Goal: Transaction & Acquisition: Purchase product/service

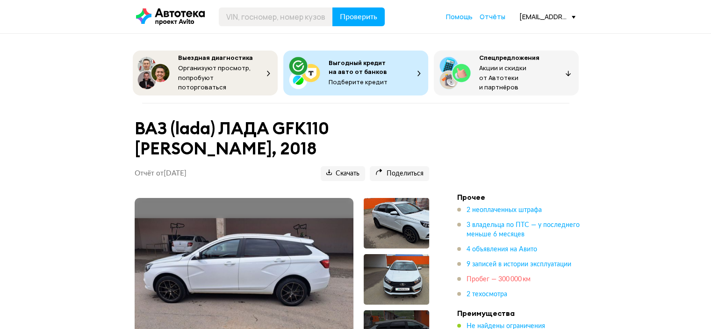
click at [499, 279] on span "Пробег — 300 000 км" at bounding box center [499, 279] width 64 height 7
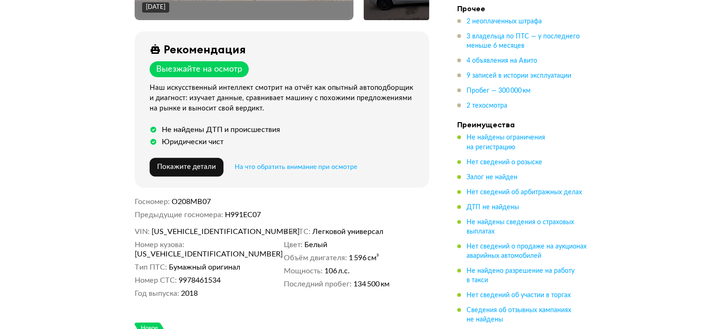
scroll to position [357, 0]
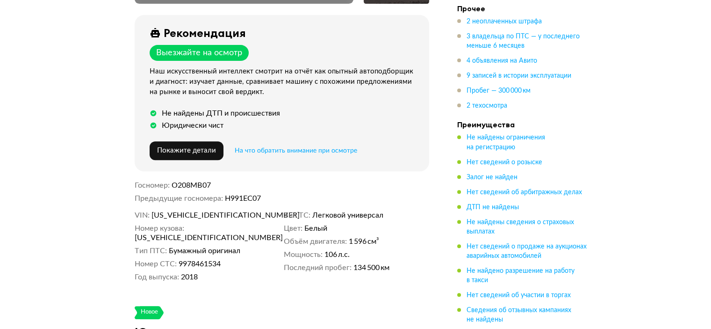
click at [198, 205] on div "[DATE] + 73 Рекомендация Выезжайте на осмотр Наш искусственный интеллект смотри…" at bounding box center [281, 66] width 317 height 450
click at [196, 211] on span "[US_VEHICLE_IDENTIFICATION_NUMBER]" at bounding box center [206, 214] width 108 height 9
copy span "[US_VEHICLE_IDENTIFICATION_NUMBER]"
click at [476, 92] on span "Пробег — 300 000 км" at bounding box center [499, 90] width 64 height 7
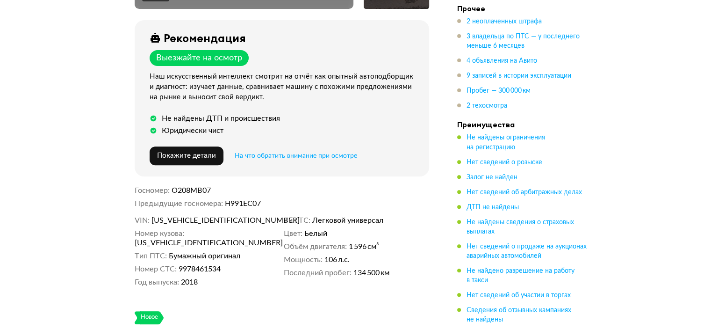
scroll to position [279, 0]
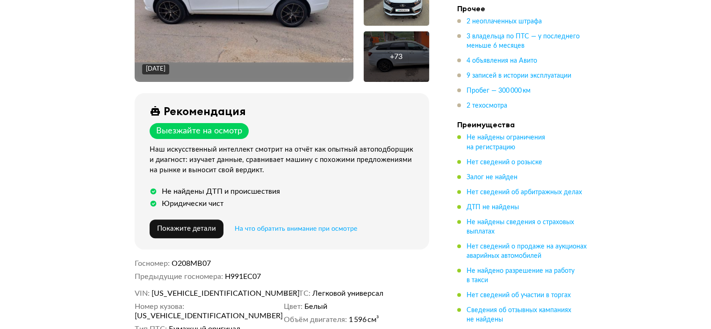
click at [203, 289] on span "[US_VEHICLE_IDENTIFICATION_NUMBER]" at bounding box center [206, 293] width 108 height 9
click at [206, 292] on span "[US_VEHICLE_IDENTIFICATION_NUMBER]" at bounding box center [206, 293] width 108 height 9
click at [206, 289] on span "[US_VEHICLE_IDENTIFICATION_NUMBER]" at bounding box center [206, 293] width 108 height 9
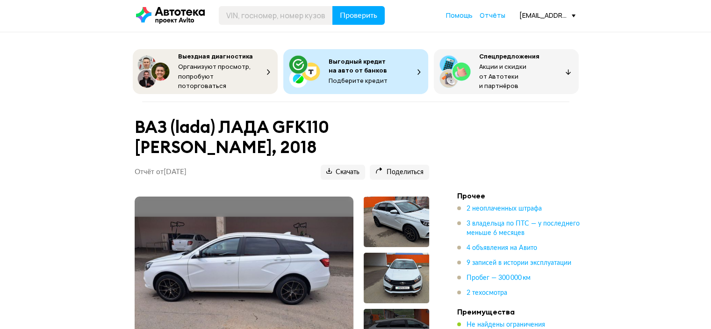
scroll to position [0, 0]
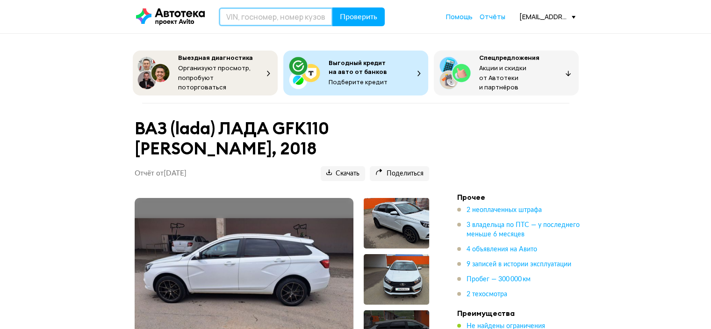
click at [301, 22] on input "text" at bounding box center [276, 16] width 114 height 19
paste input "[US_VEHICLE_IDENTIFICATION_NUMBER]"
type input "[US_VEHICLE_IDENTIFICATION_NUMBER]"
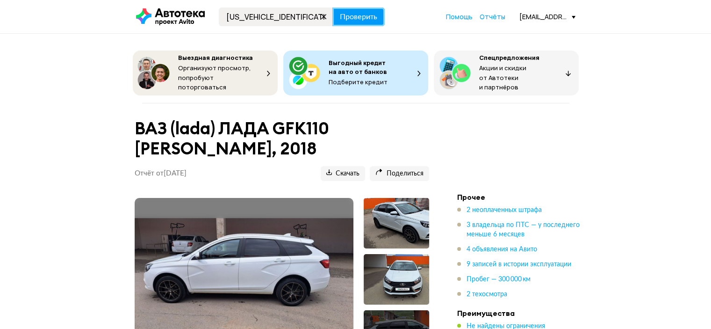
click at [333, 14] on button "Проверить" at bounding box center [359, 16] width 52 height 19
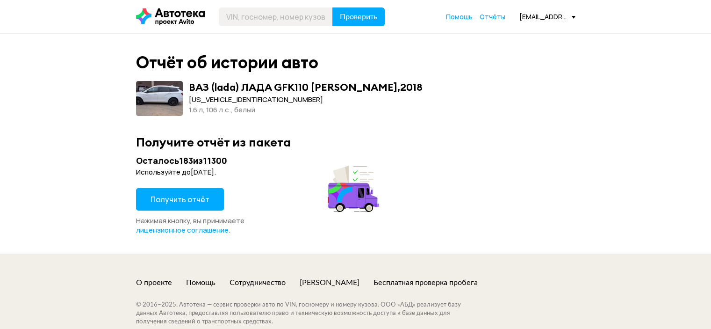
click at [199, 198] on span "Получить отчёт" at bounding box center [180, 199] width 59 height 10
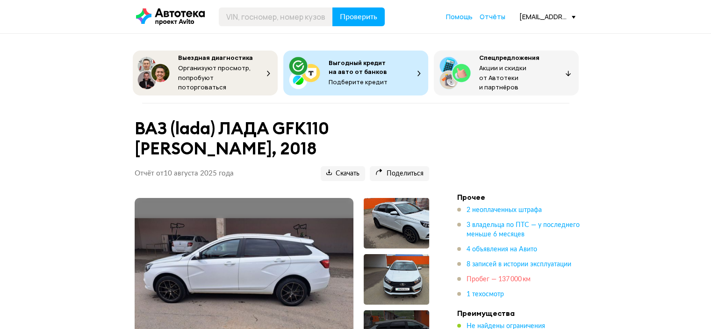
click at [509, 277] on span "Пробег — 137 000 км" at bounding box center [499, 279] width 64 height 7
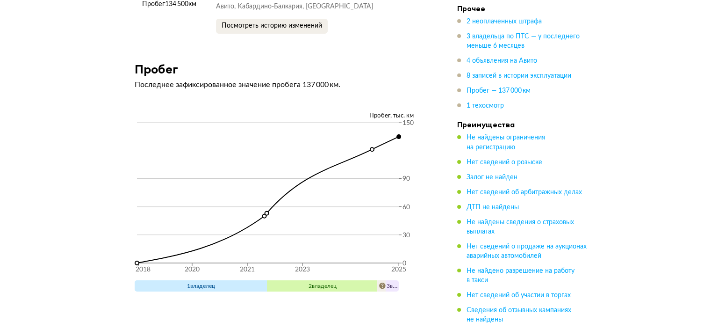
scroll to position [3494, 0]
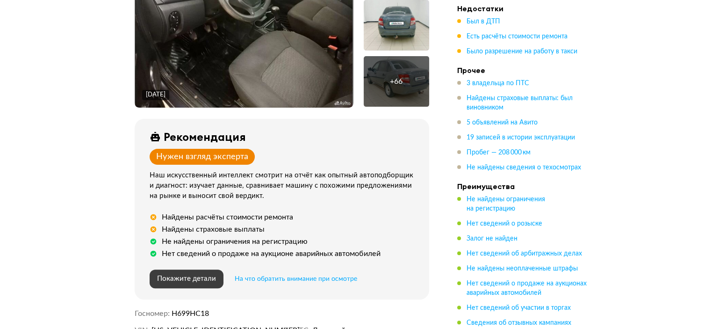
scroll to position [327, 0]
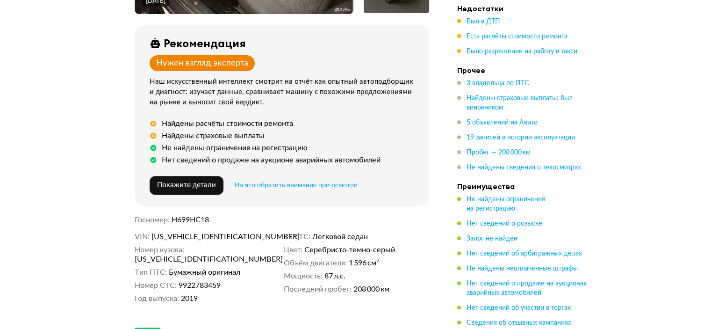
click at [204, 232] on span "XTA219010K0594280" at bounding box center [206, 236] width 108 height 9
copy span "XTA219010K0594280"
click at [524, 49] on span "Было разрешение на работу в такси" at bounding box center [522, 51] width 111 height 7
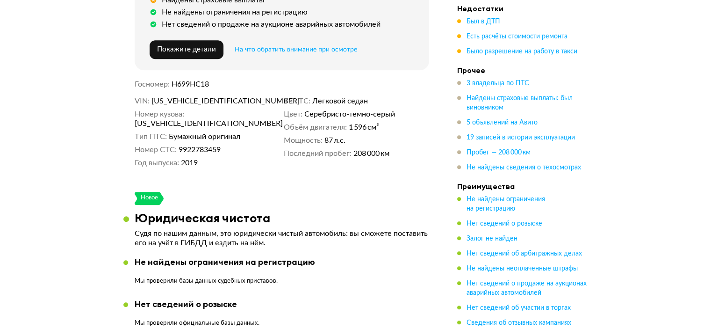
scroll to position [449, 0]
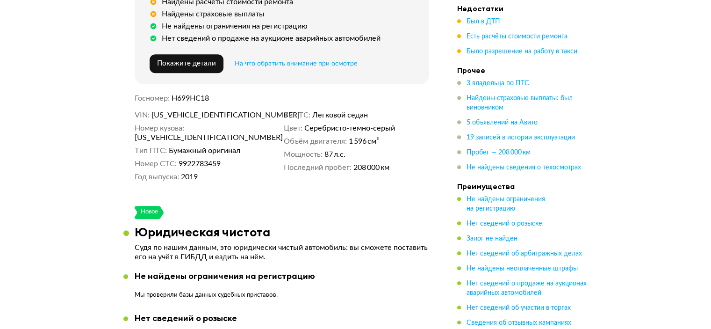
click at [203, 110] on span "XTA219010K0594280" at bounding box center [206, 114] width 108 height 9
copy span "XTA219010K0594280"
click at [202, 94] on span "Н699НС18" at bounding box center [190, 97] width 37 height 7
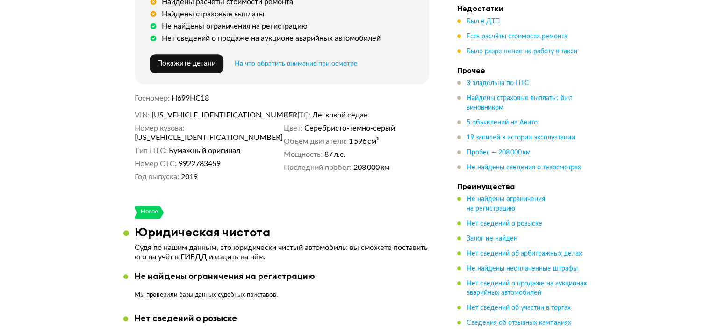
click at [202, 94] on span "Н699НС18" at bounding box center [190, 97] width 37 height 7
copy span "Н699НС18"
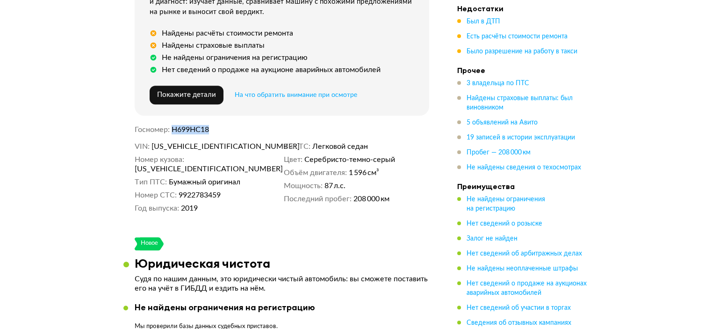
scroll to position [402, 0]
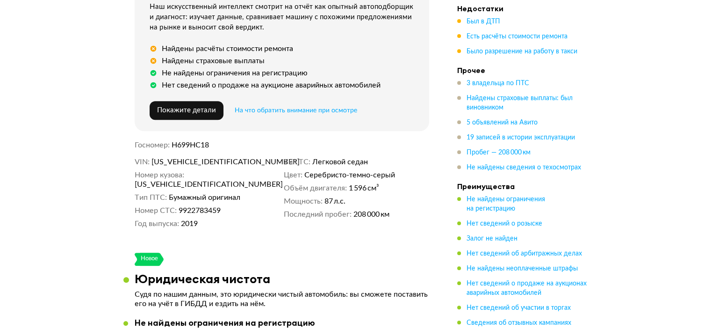
click at [193, 157] on span "XTA219010K0594280" at bounding box center [206, 161] width 108 height 9
copy span "XTA219010K0594280"
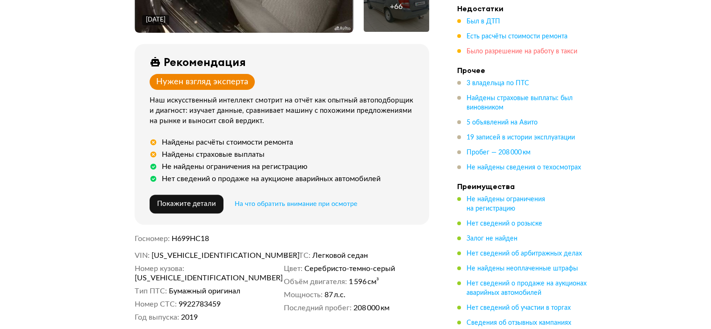
click at [509, 50] on span "Было разрешение на работу в такси" at bounding box center [522, 51] width 111 height 7
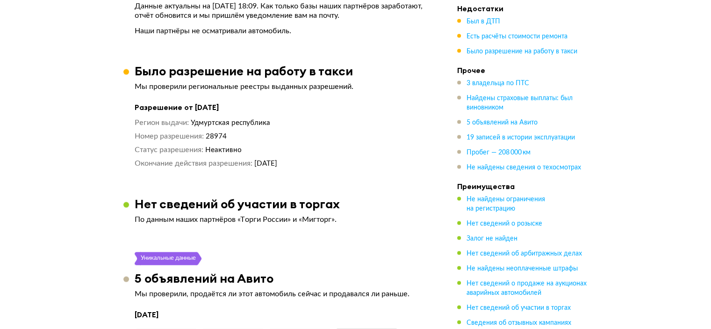
scroll to position [1874, 0]
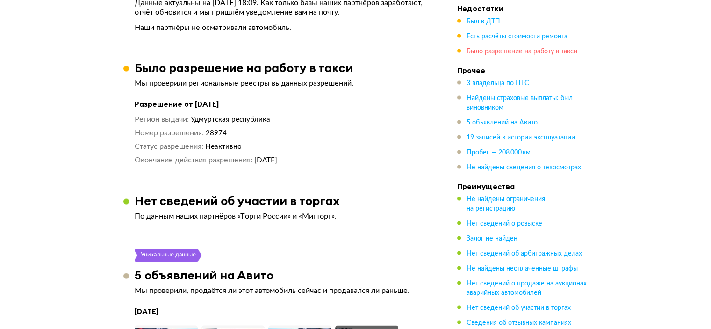
click at [493, 50] on span "Было разрешение на работу в такси" at bounding box center [522, 51] width 111 height 7
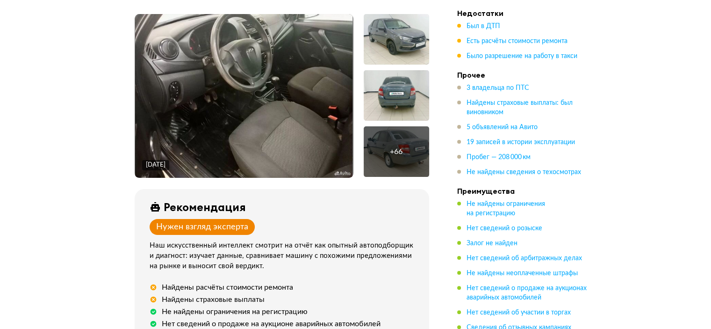
scroll to position [97, 0]
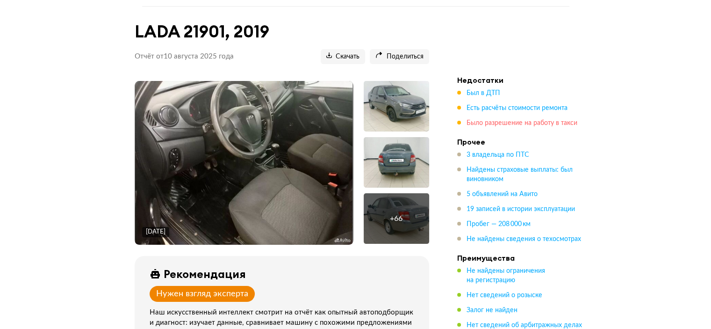
click at [490, 120] on span "Было разрешение на работу в такси" at bounding box center [522, 123] width 111 height 7
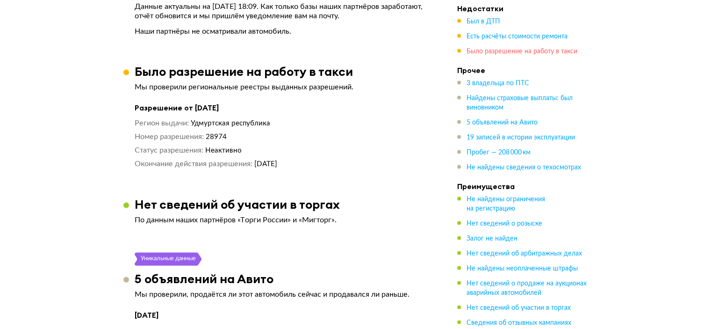
scroll to position [1874, 0]
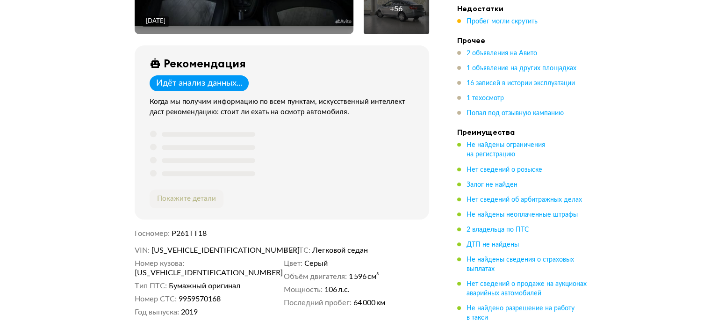
scroll to position [327, 0]
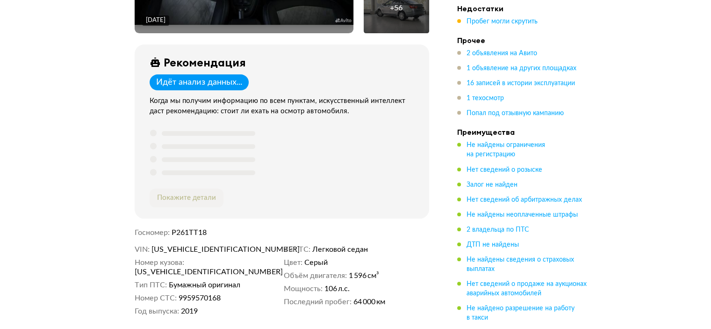
click at [190, 246] on span "XTAGFL110LY371828" at bounding box center [206, 249] width 108 height 9
copy span "XTAGFL110LY371828"
click at [485, 65] on span "1 объявление на других площадках" at bounding box center [522, 68] width 110 height 7
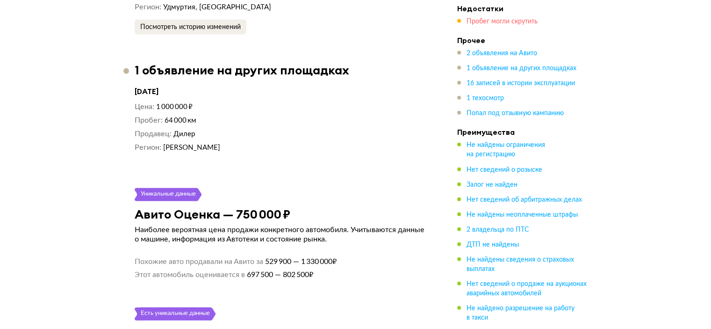
click at [498, 22] on span "Пробег могли скрутить" at bounding box center [502, 21] width 71 height 7
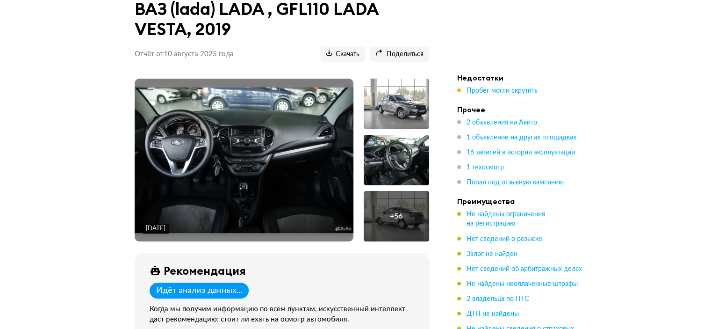
scroll to position [65, 0]
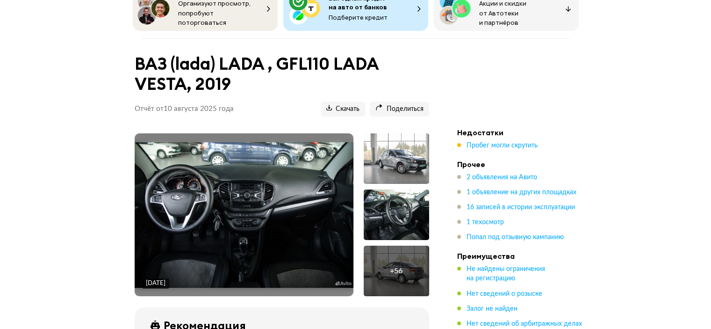
click at [419, 145] on div at bounding box center [396, 158] width 65 height 51
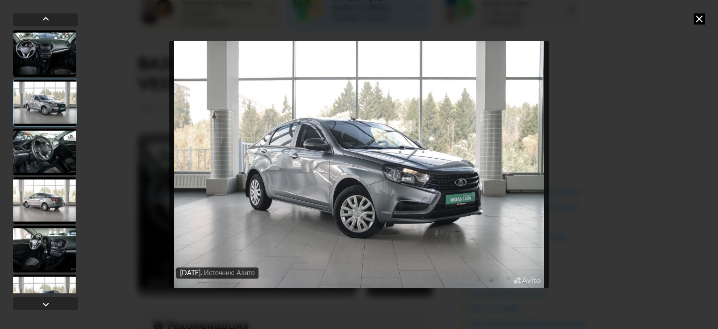
click at [696, 25] on div "22 сентября 2023 года Источник: Авито 22 сентября 2023 года Источник: Авито 22 …" at bounding box center [359, 164] width 718 height 329
click at [694, 23] on icon at bounding box center [699, 18] width 11 height 11
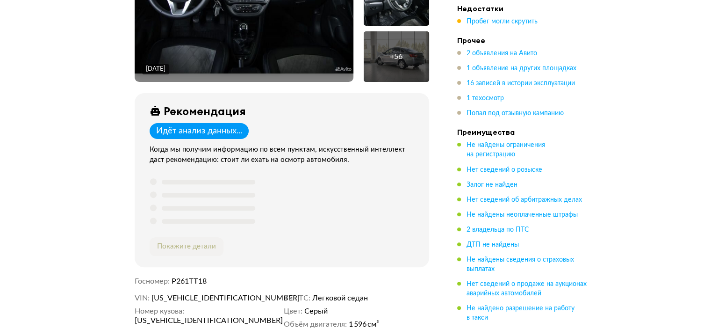
scroll to position [298, 0]
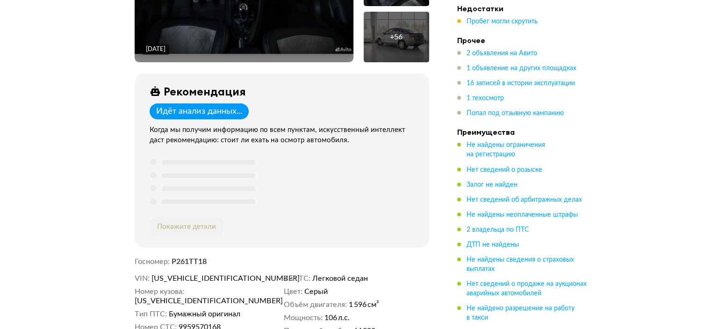
click at [208, 274] on span "XTAGFL110LY371828" at bounding box center [206, 278] width 108 height 9
copy span "XTAGFL110LY371828"
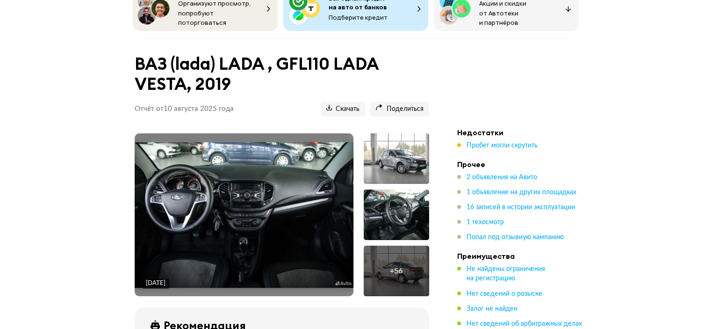
scroll to position [0, 0]
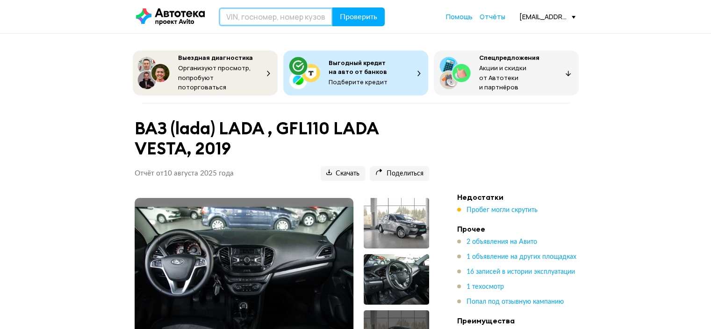
click at [303, 23] on input "text" at bounding box center [276, 16] width 114 height 19
paste input "XTAGFL110LY371828"
type input "XTAGFL110LY371828"
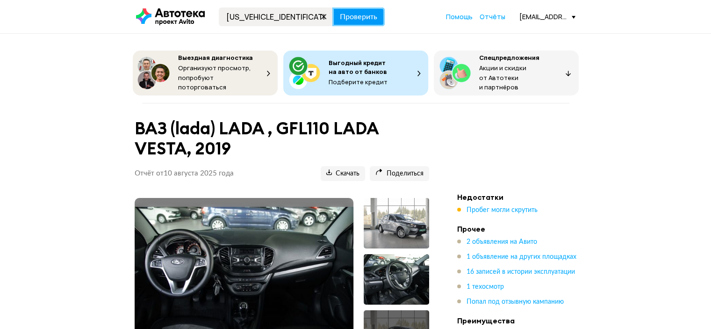
click at [364, 17] on span "Проверить" at bounding box center [358, 16] width 37 height 7
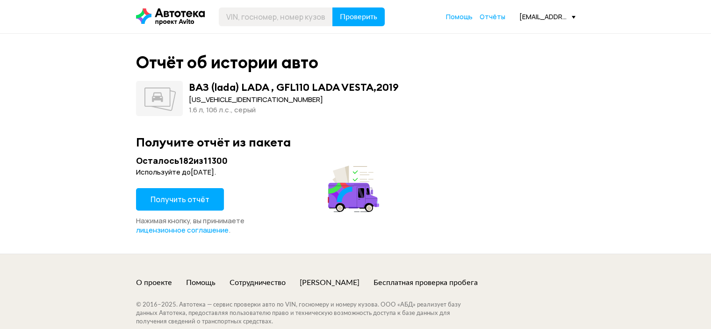
click at [208, 218] on span "Нажимая кнопку, вы принимаете лицензионное соглашение ." at bounding box center [190, 225] width 109 height 19
click at [205, 202] on span "Получить отчёт" at bounding box center [180, 199] width 59 height 10
